Goal: Task Accomplishment & Management: Manage account settings

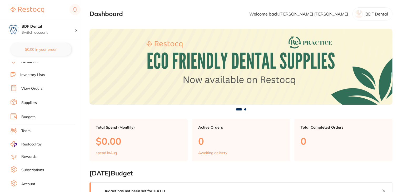
scroll to position [53, 0]
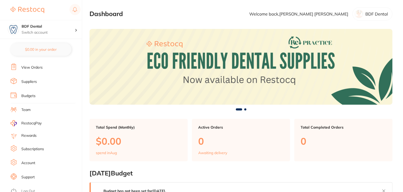
click at [34, 147] on link "Subscriptions" at bounding box center [32, 149] width 23 height 5
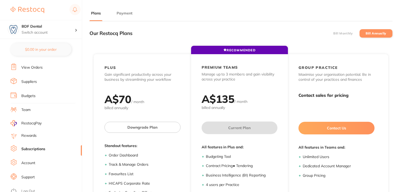
click at [124, 12] on button "Payment" at bounding box center [124, 13] width 19 height 5
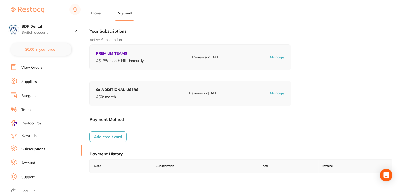
click at [33, 189] on link "Log Out" at bounding box center [28, 191] width 14 height 5
